Goal: Navigation & Orientation: Find specific page/section

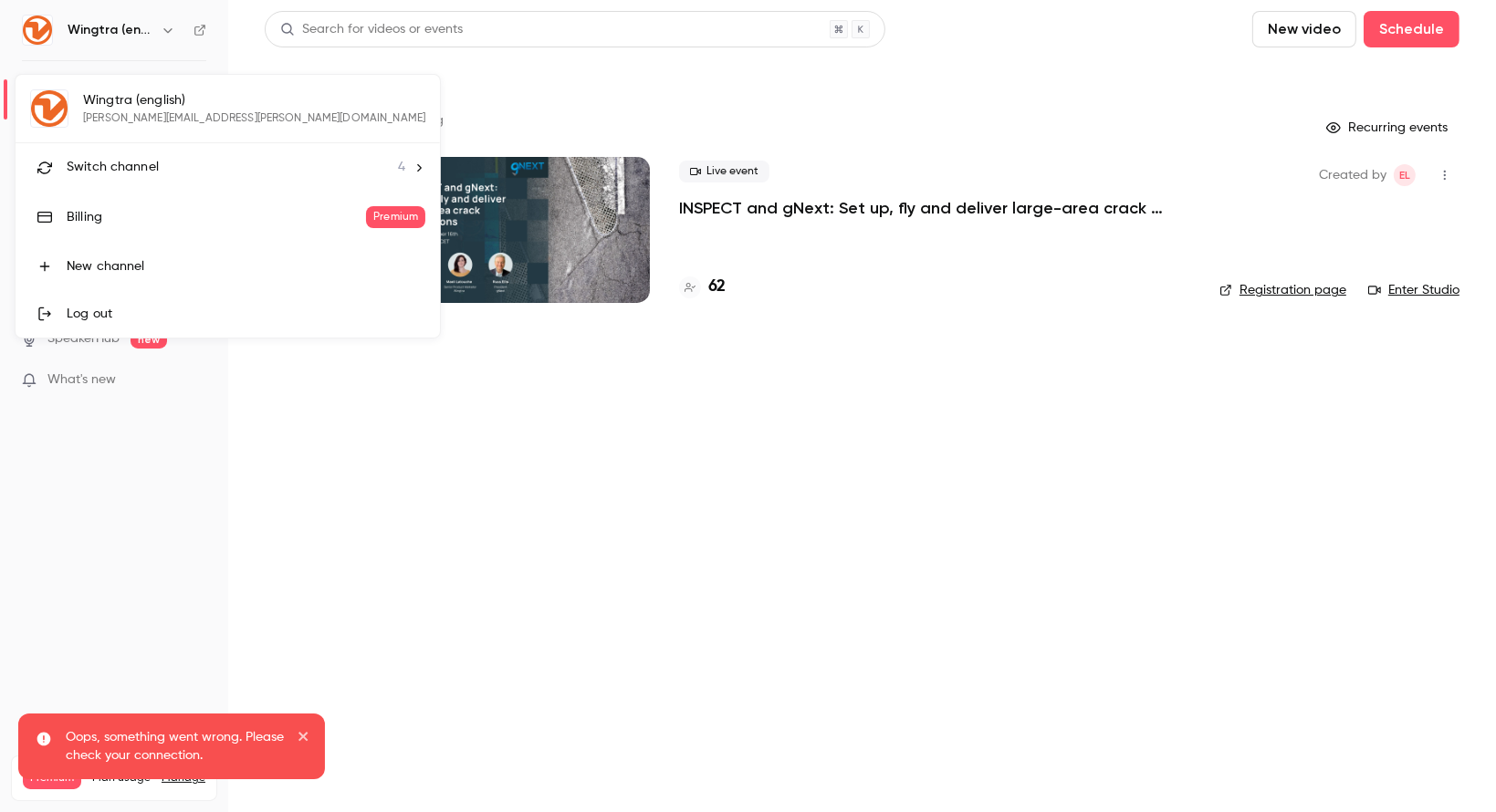
click at [145, 176] on li "Switch channel 4" at bounding box center [228, 168] width 425 height 49
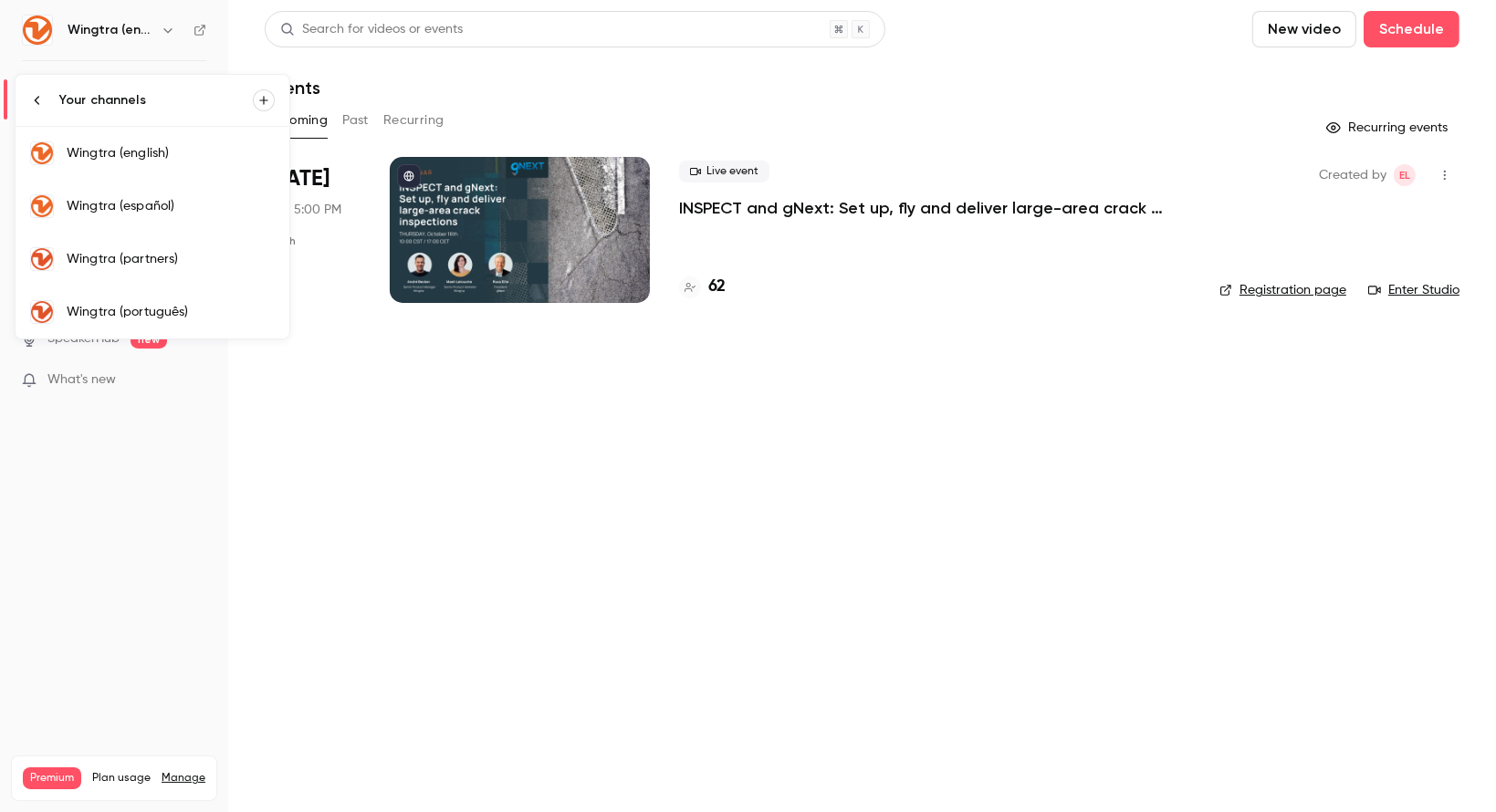
click at [132, 317] on div "Wingtra (português)" at bounding box center [170, 311] width 208 height 19
